Goal: Information Seeking & Learning: Learn about a topic

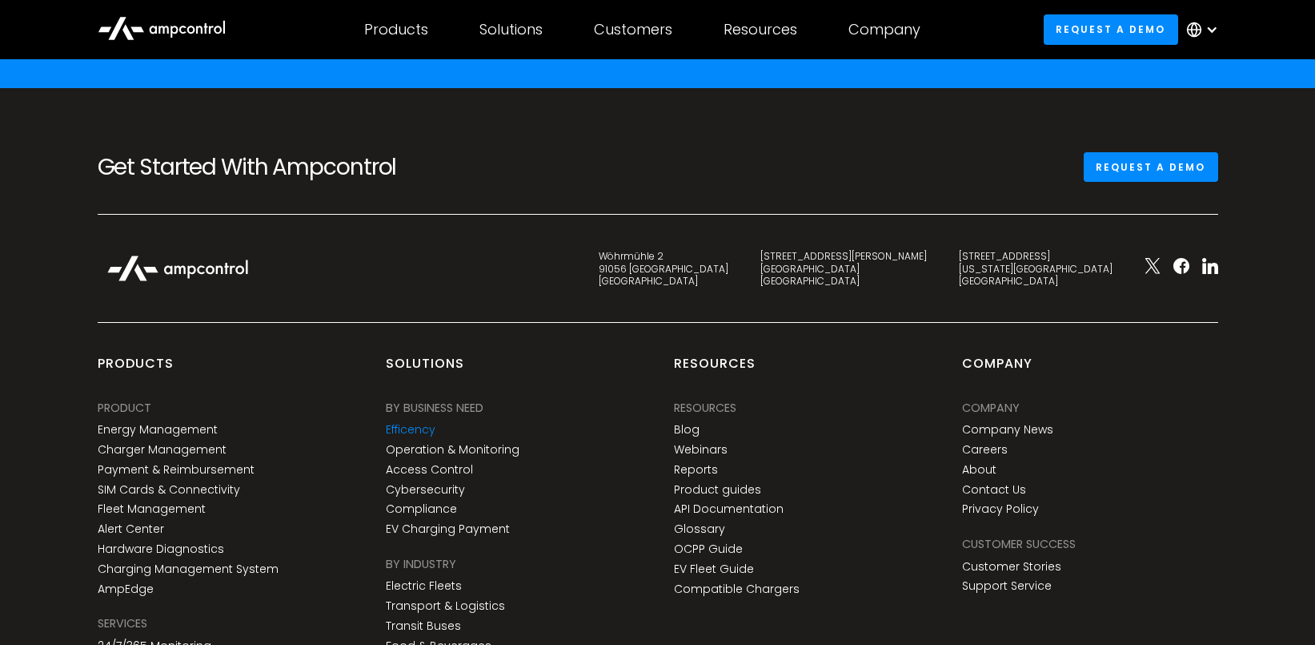
scroll to position [5861, 0]
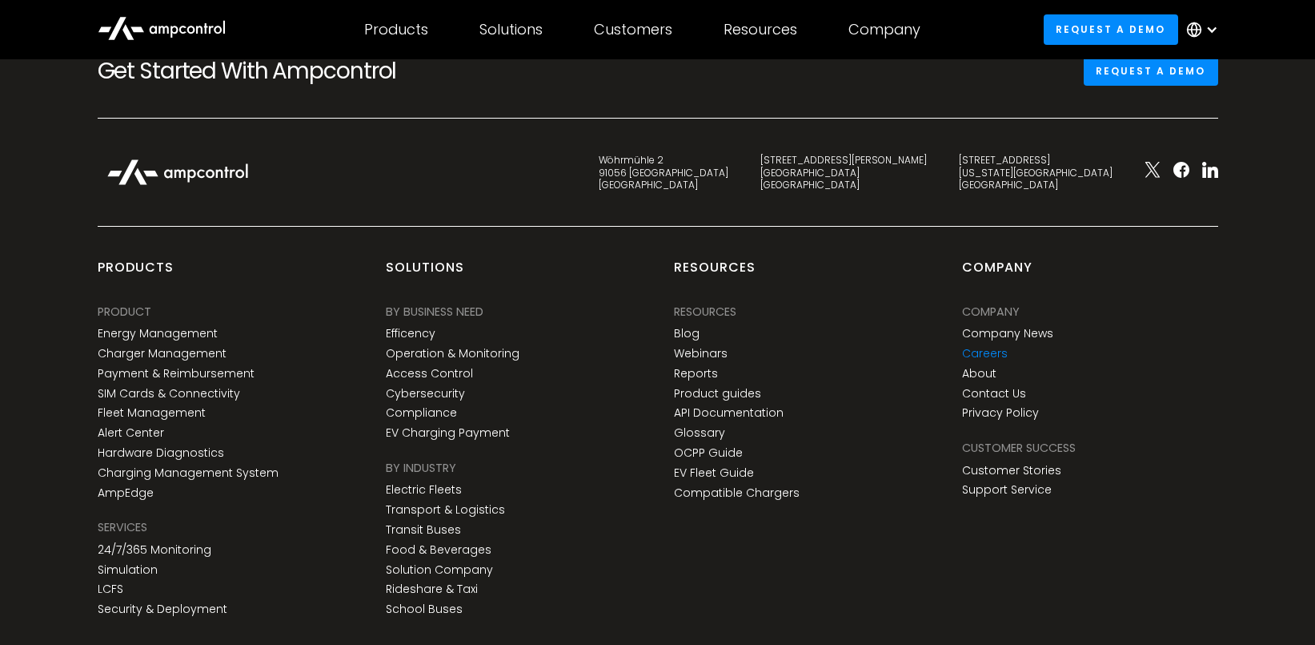
click at [990, 352] on link "Careers" at bounding box center [985, 354] width 46 height 14
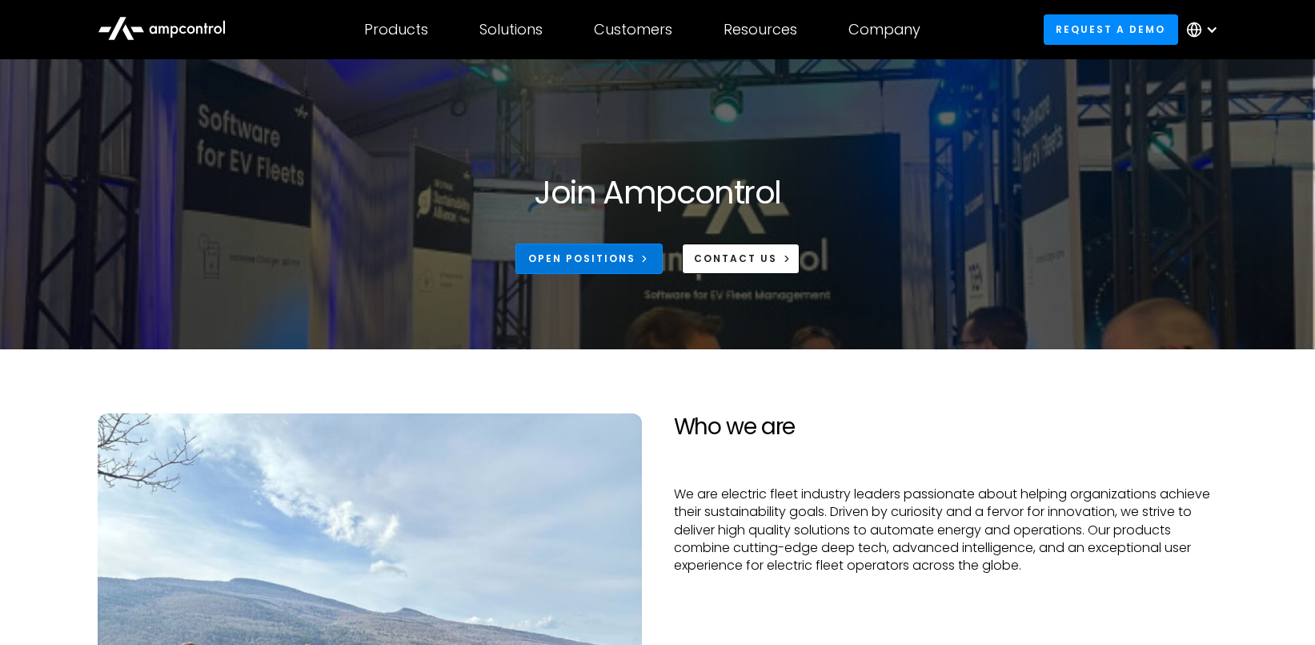
click at [621, 268] on link "Open Positions" at bounding box center [589, 258] width 147 height 30
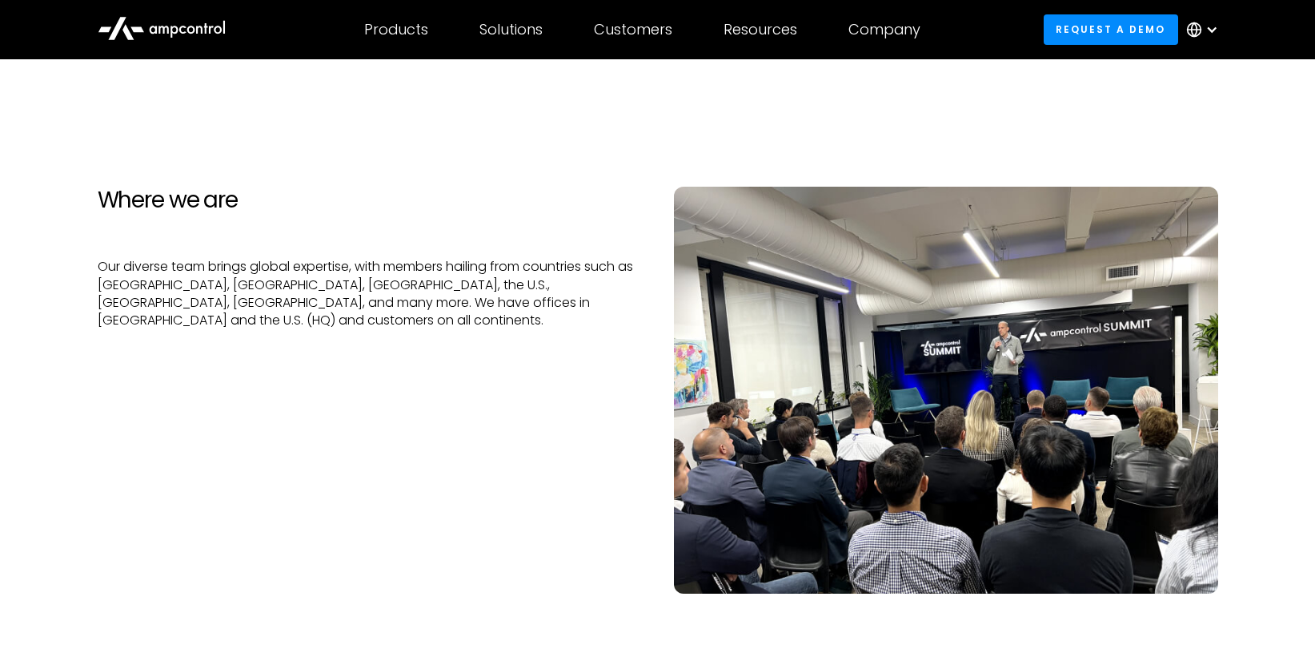
scroll to position [769, 0]
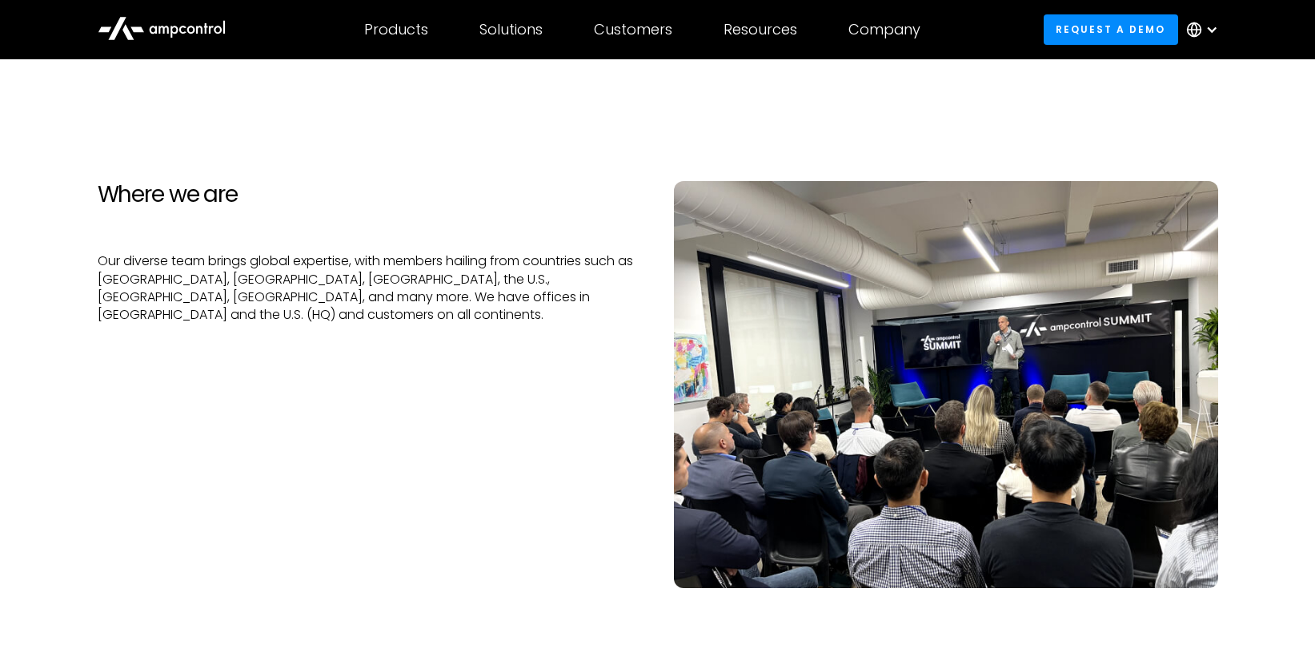
click at [258, 302] on p "Our diverse team brings global expertise, with members hailing from countries s…" at bounding box center [370, 288] width 544 height 72
click at [255, 323] on div "Where we are Our diverse team brings global expertise, with members hailing fro…" at bounding box center [370, 384] width 576 height 407
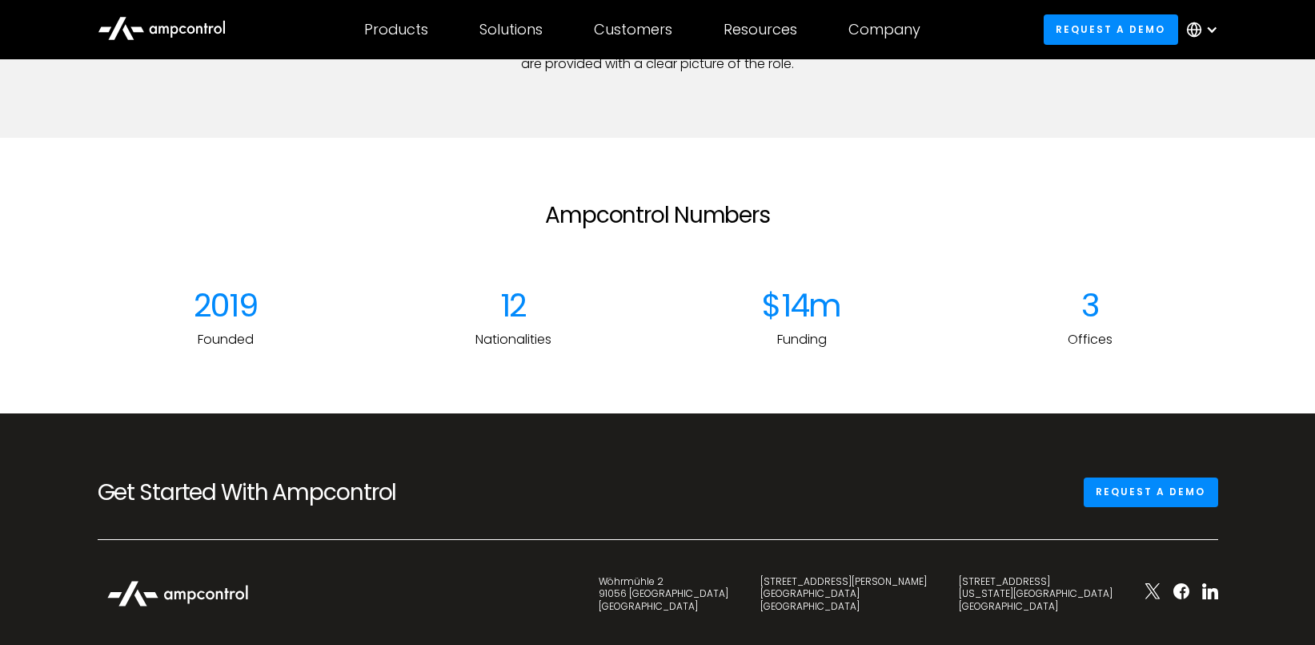
scroll to position [2114, 0]
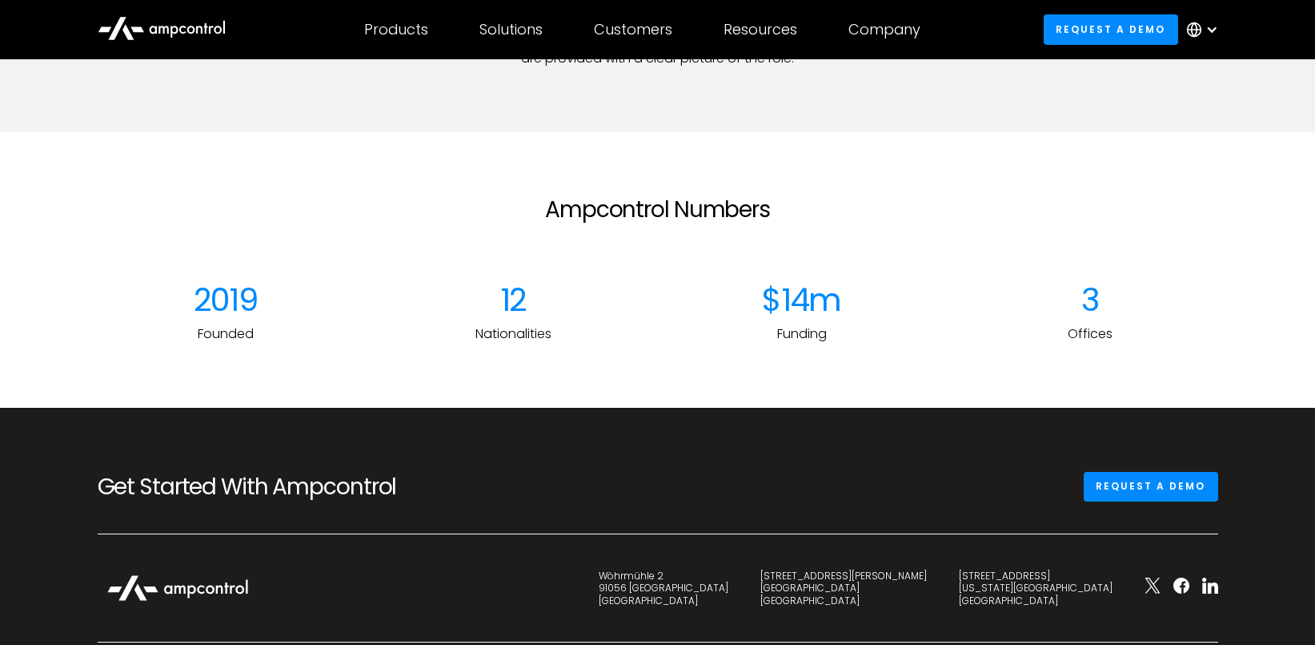
click at [821, 302] on div "$14m" at bounding box center [802, 299] width 256 height 38
click at [1093, 294] on div "3" at bounding box center [1090, 299] width 256 height 38
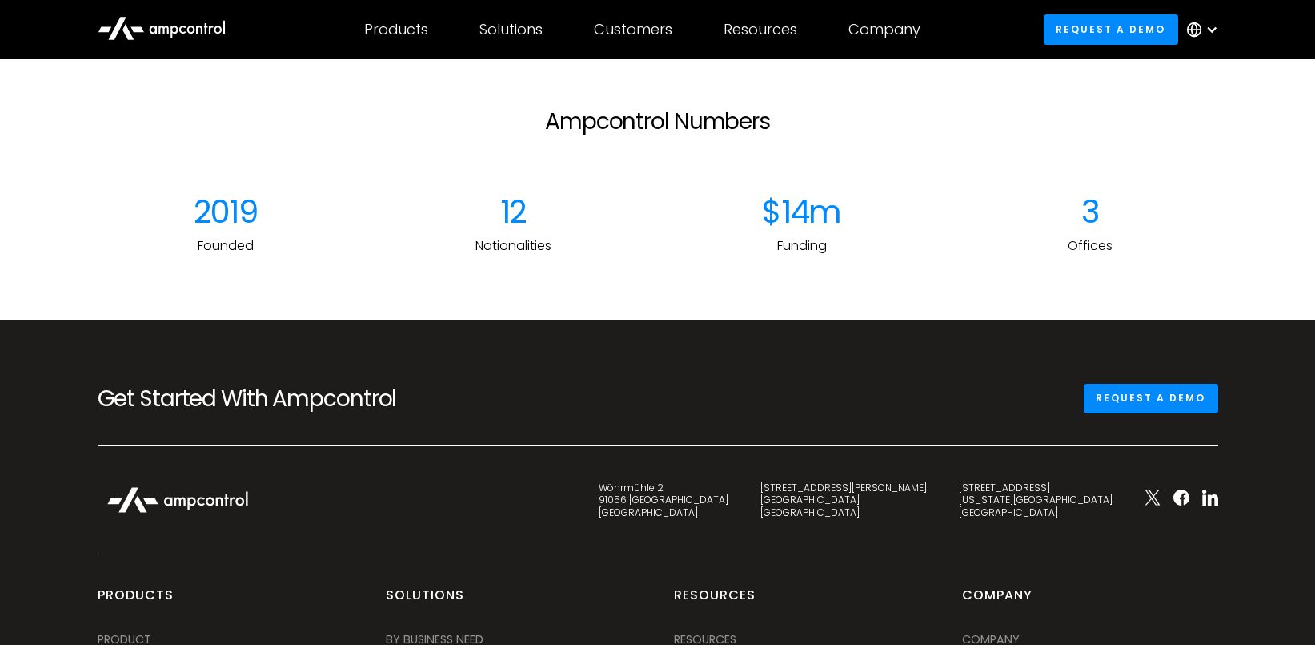
scroll to position [2306, 0]
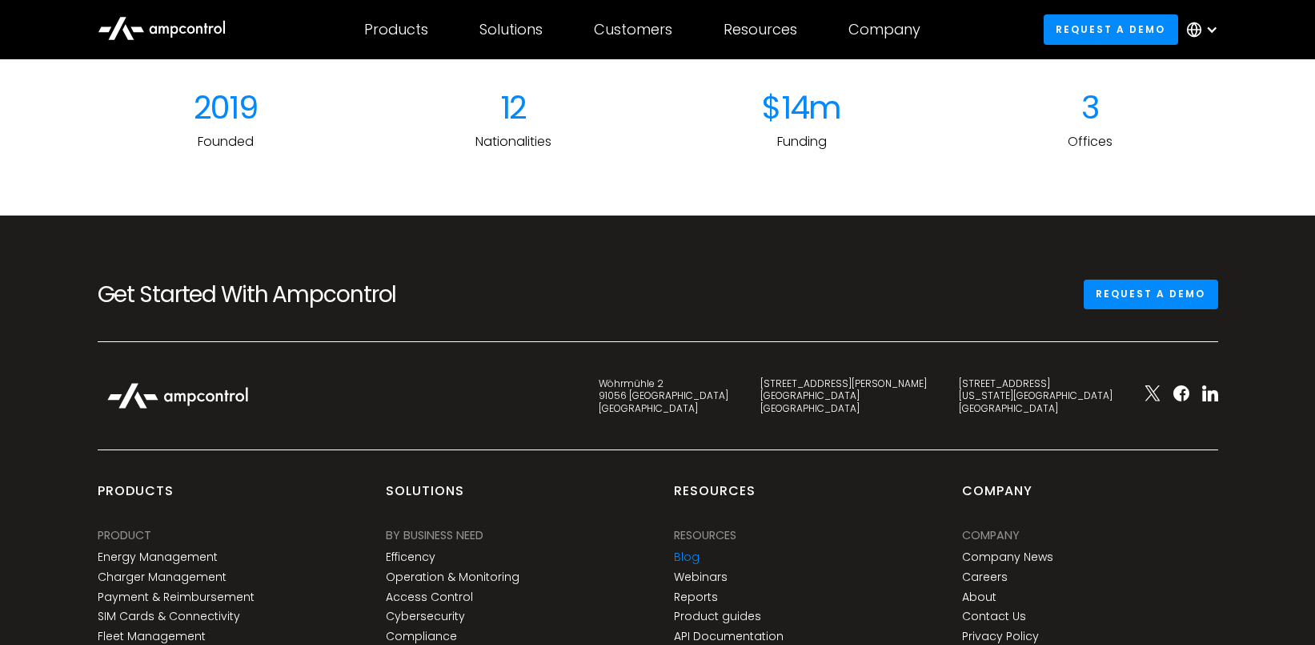
click at [689, 556] on link "Blog" at bounding box center [687, 557] width 26 height 14
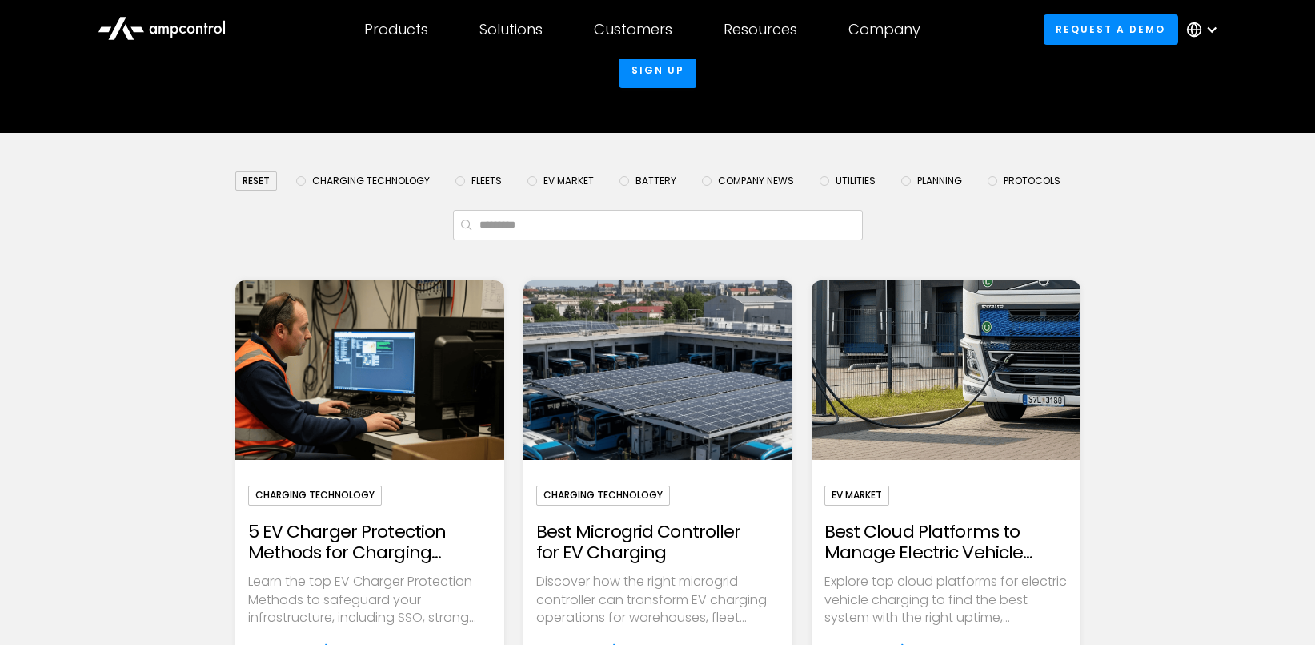
scroll to position [96, 0]
